Goal: Task Accomplishment & Management: Manage account settings

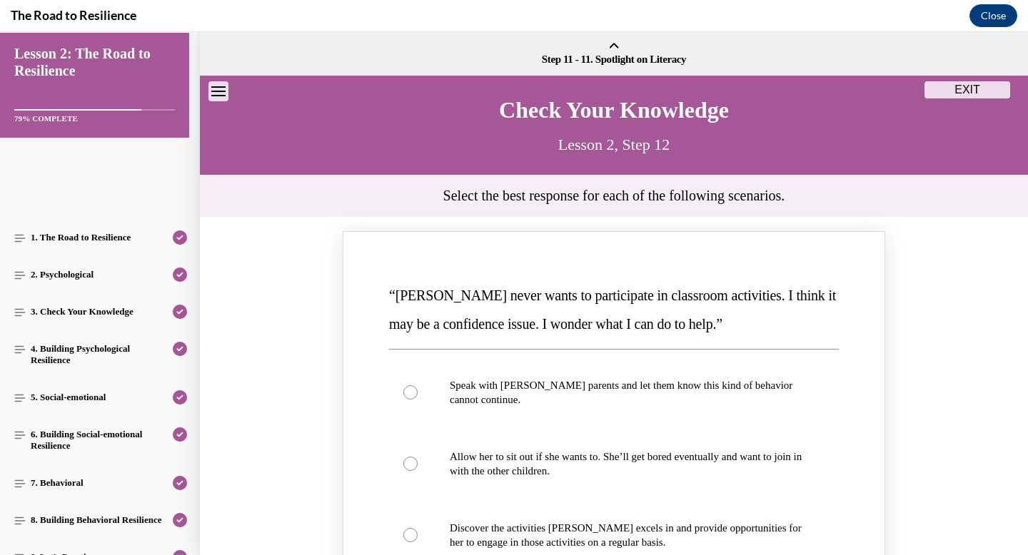
scroll to position [266, 0]
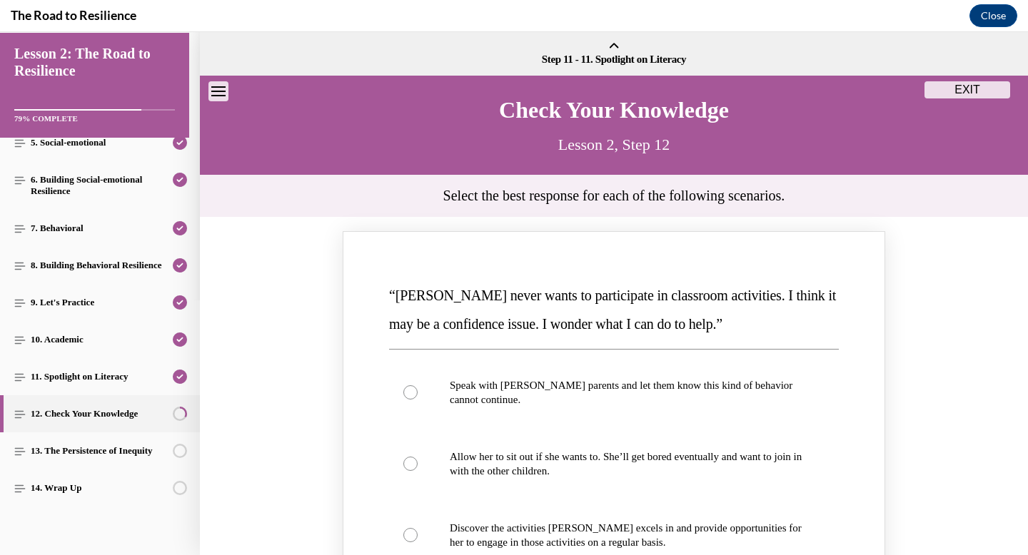
click at [838, 156] on p "Lesson 2, Step 12" at bounding box center [614, 145] width 544 height 31
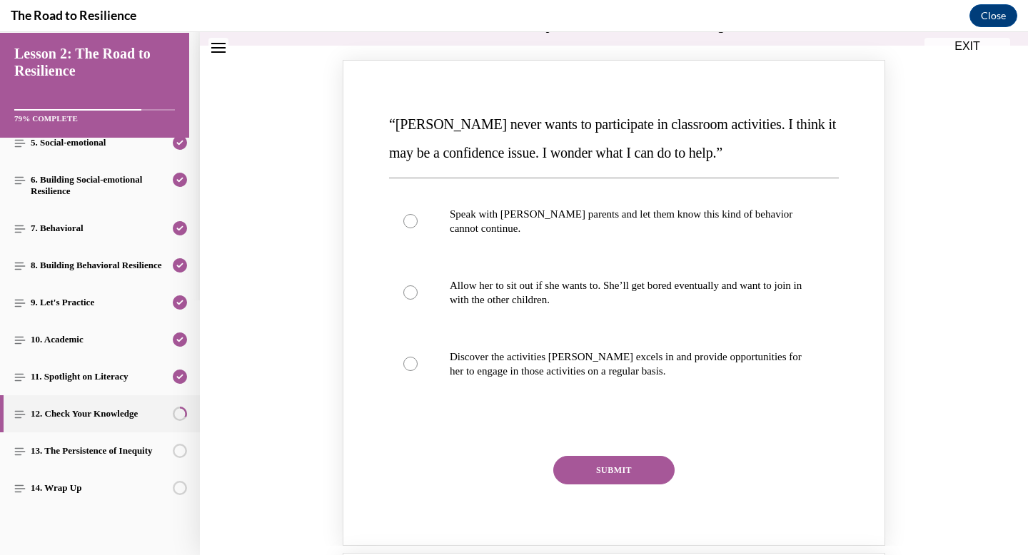
scroll to position [0, 0]
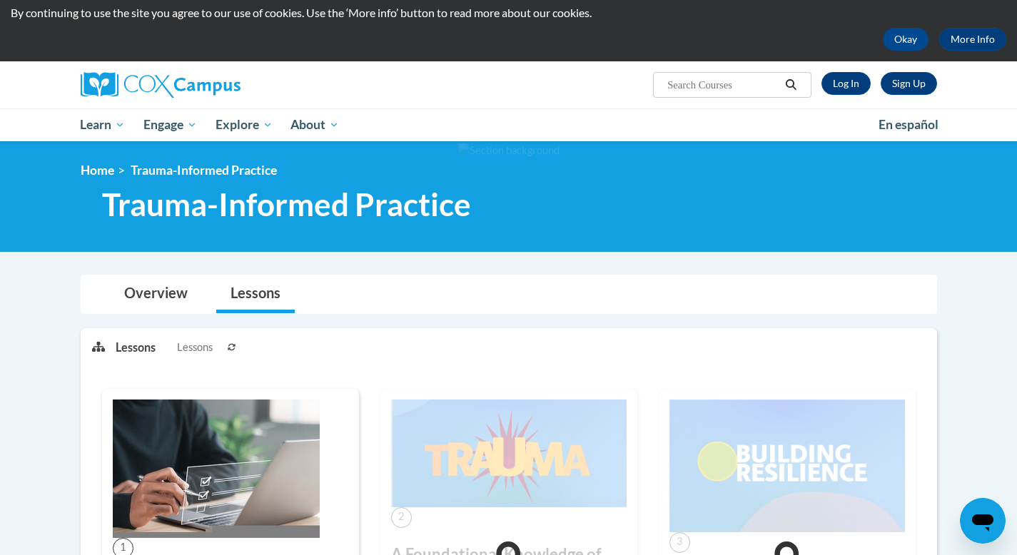
scroll to position [41, 0]
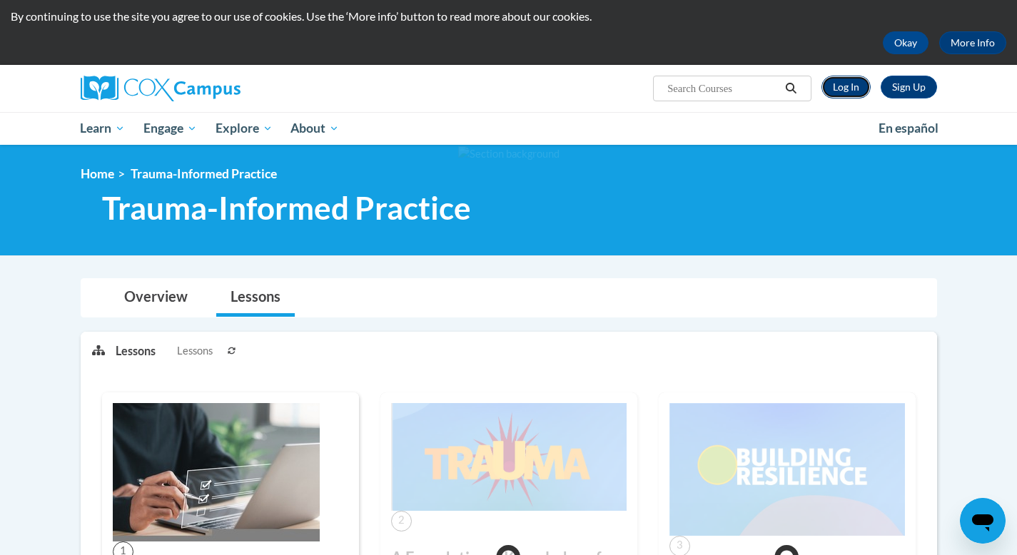
click at [847, 84] on link "Log In" at bounding box center [846, 87] width 49 height 23
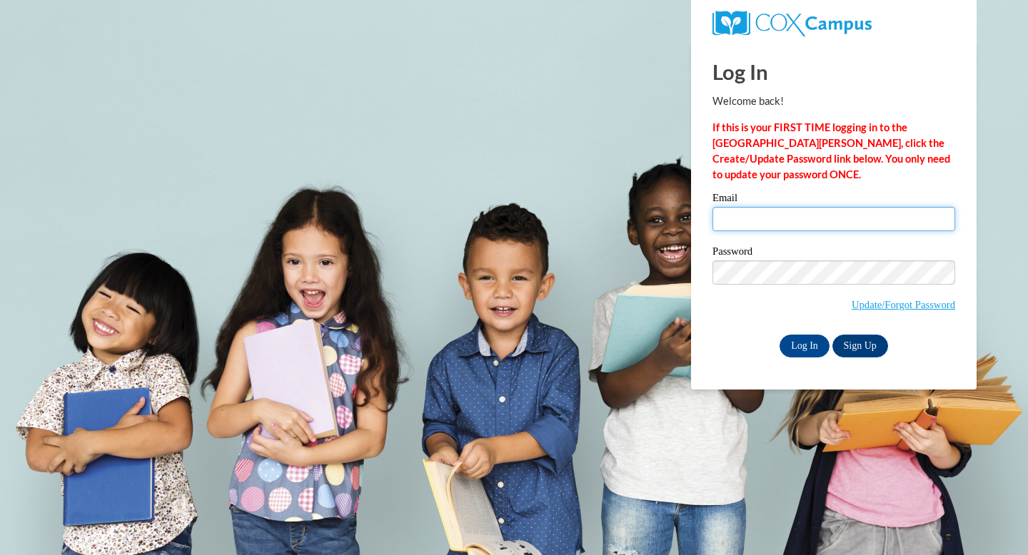
click at [745, 219] on input "Email" at bounding box center [833, 219] width 243 height 24
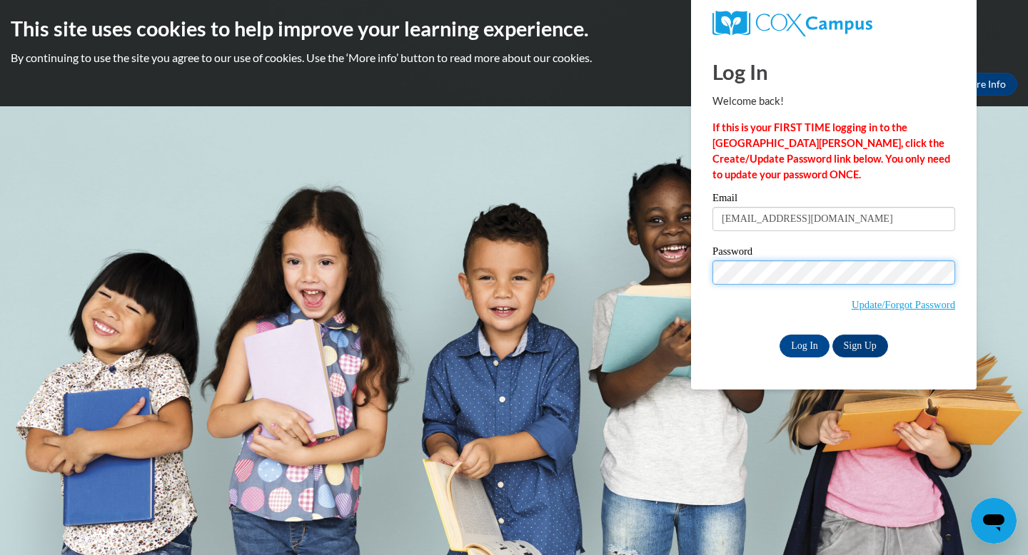
click at [779, 335] on input "Log In" at bounding box center [804, 346] width 50 height 23
click at [801, 335] on input "Log In" at bounding box center [804, 346] width 50 height 23
click at [807, 347] on input "Log In" at bounding box center [804, 346] width 50 height 23
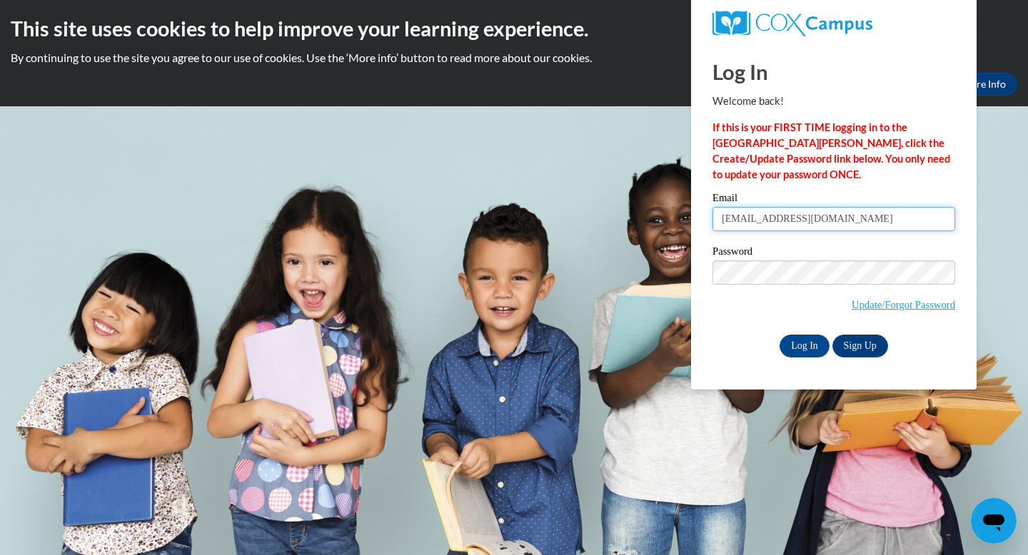
click at [903, 219] on input "elkaderchildcarepreschool@gmail.com" at bounding box center [833, 219] width 243 height 24
type input "elkaderchildcarepreschool@gmail.com"
click at [779, 335] on input "Log In" at bounding box center [804, 346] width 50 height 23
